Goal: Task Accomplishment & Management: Manage account settings

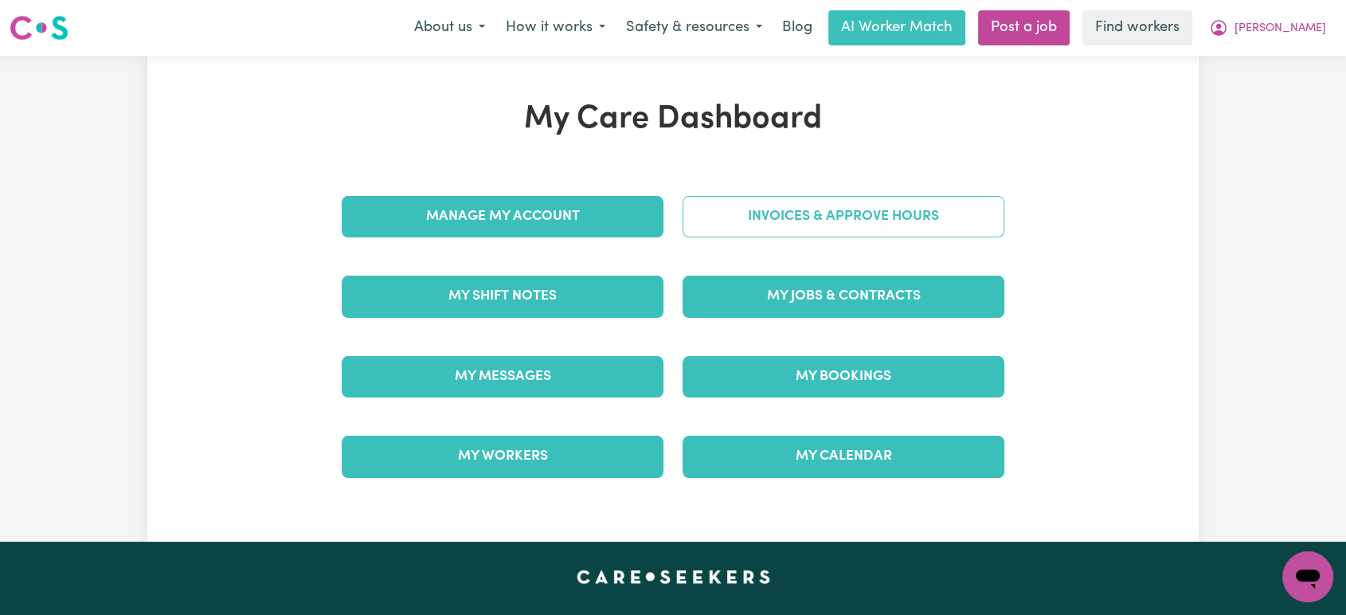
click at [819, 217] on link "Invoices & Approve Hours" at bounding box center [843, 216] width 322 height 41
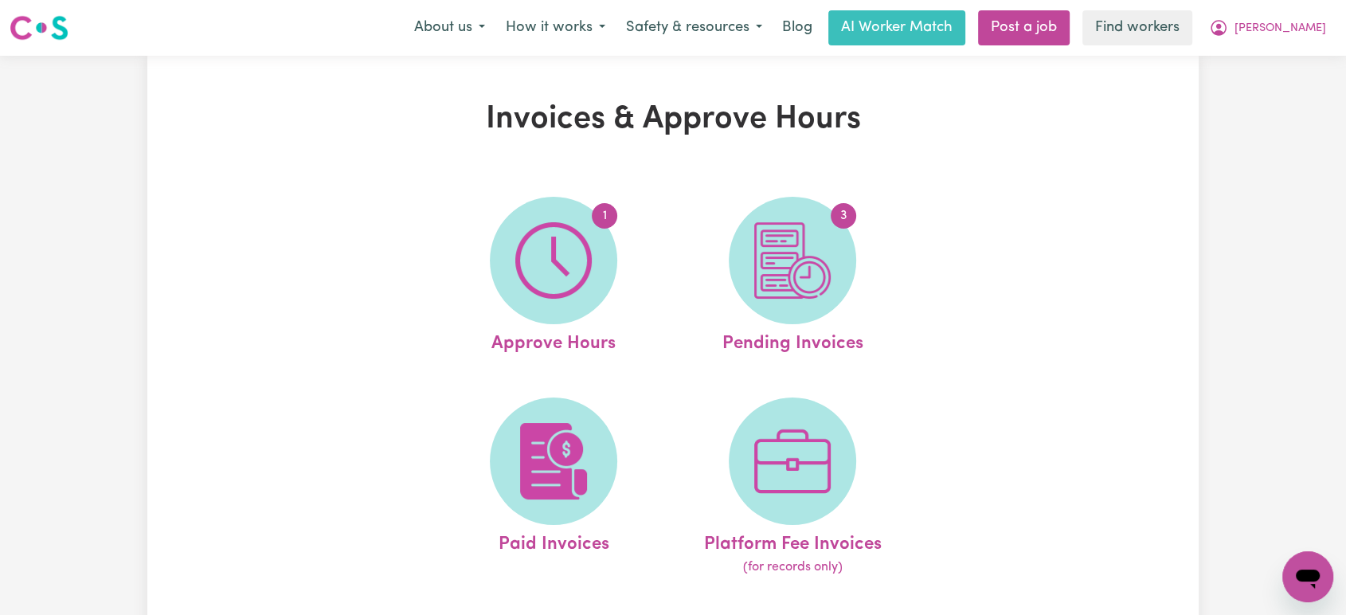
click at [819, 217] on span "3" at bounding box center [792, 260] width 127 height 127
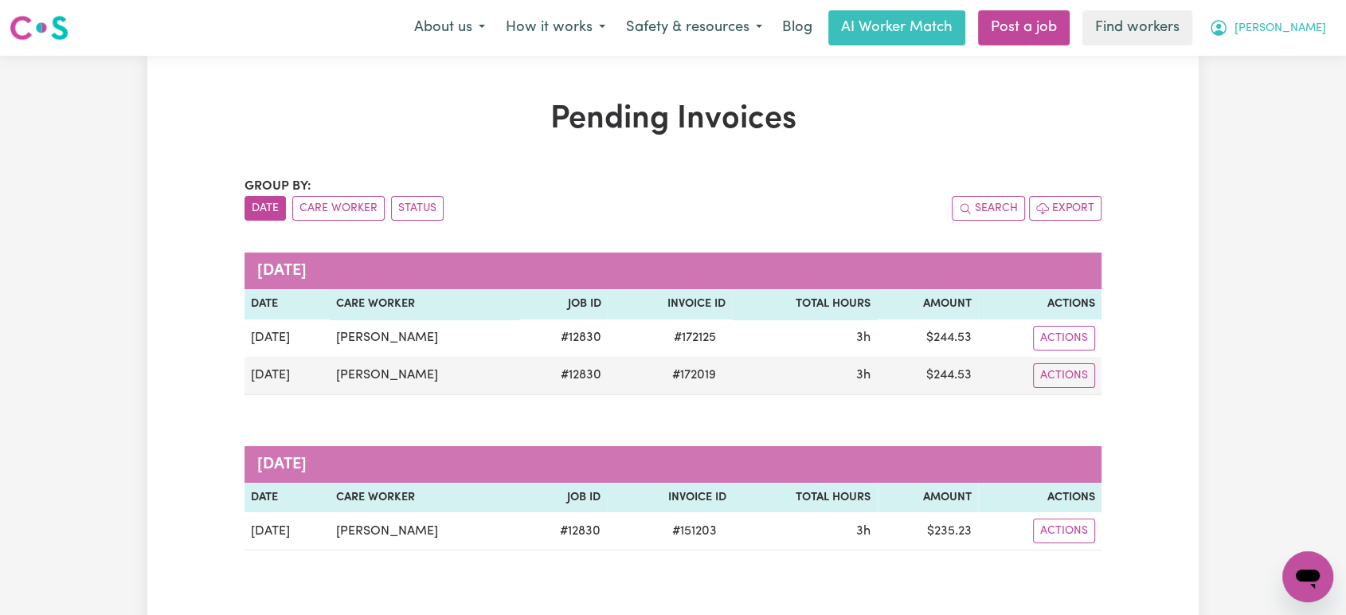
click at [1312, 41] on button "[PERSON_NAME]" at bounding box center [1267, 27] width 138 height 33
click at [1297, 70] on link "My Dashboard" at bounding box center [1273, 62] width 126 height 30
